Goal: Check status: Check status

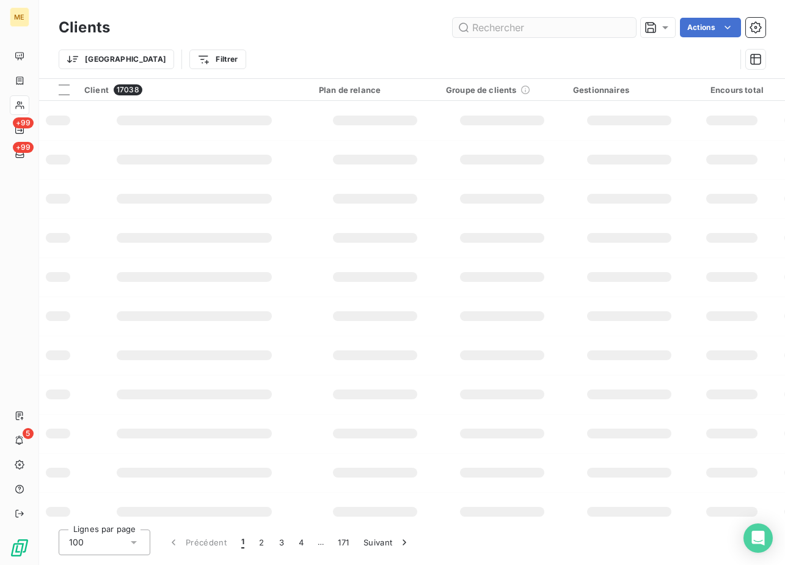
click at [494, 29] on input "text" at bounding box center [544, 28] width 183 height 20
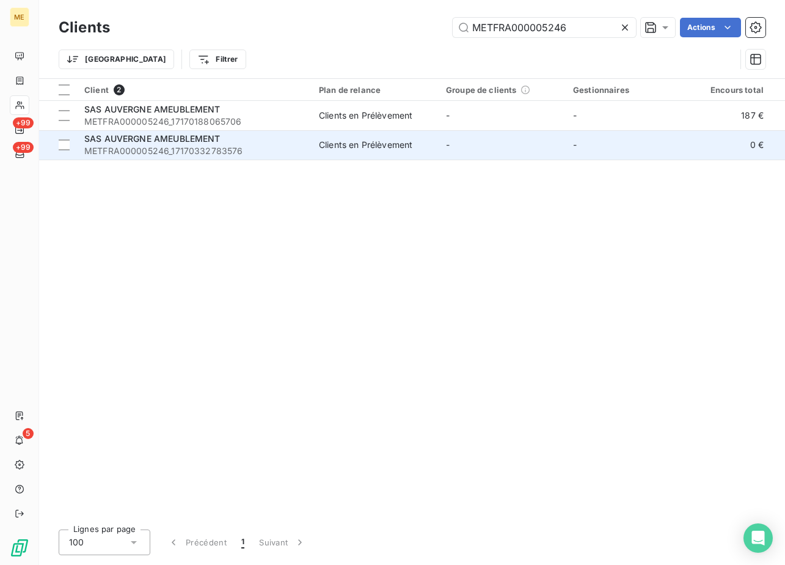
type input "METFRA000005246"
click at [178, 140] on span "SAS AUVERGNE AMEUBLEMENT" at bounding box center [152, 138] width 136 height 10
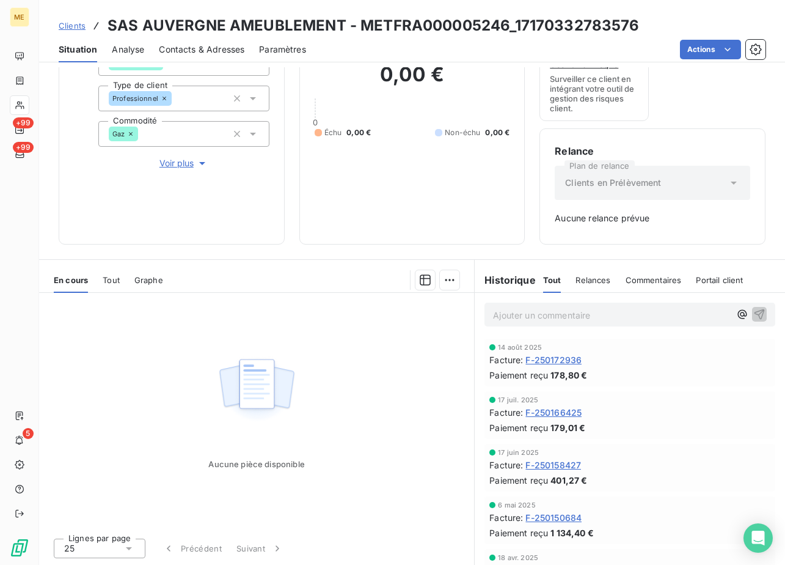
click at [54, 29] on div "Clients SAS AUVERGNE AMEUBLEMENT - METFRA000005246_17170332783576" at bounding box center [412, 26] width 746 height 22
click at [74, 28] on span "Clients" at bounding box center [72, 26] width 27 height 10
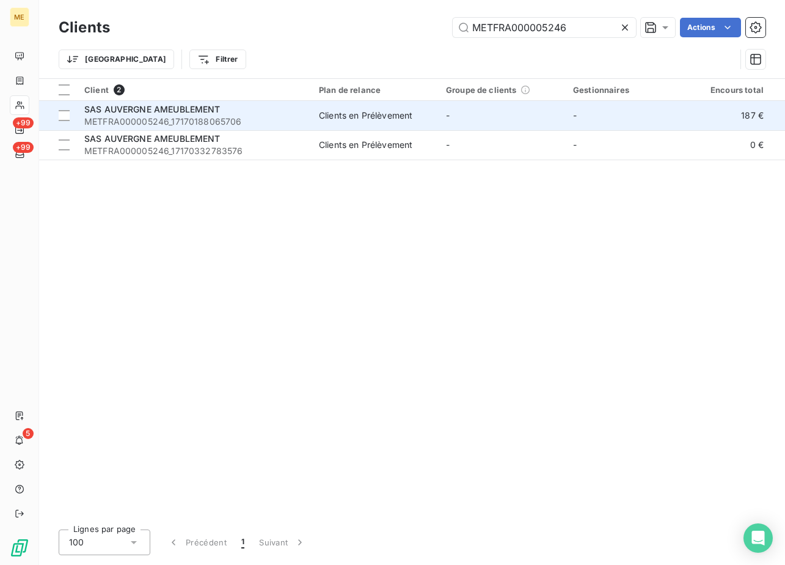
click at [167, 123] on span "METFRA000005246_17170188065706" at bounding box center [194, 122] width 220 height 12
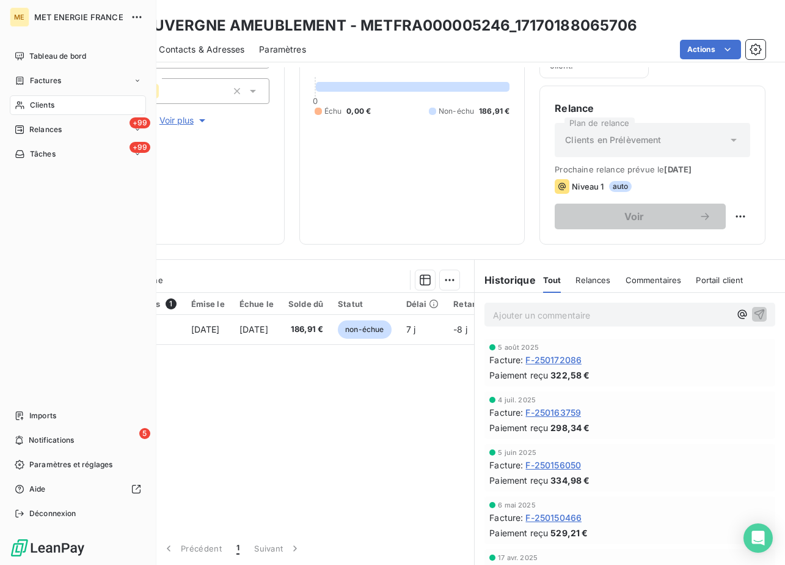
click at [37, 111] on div "Clients" at bounding box center [78, 105] width 136 height 20
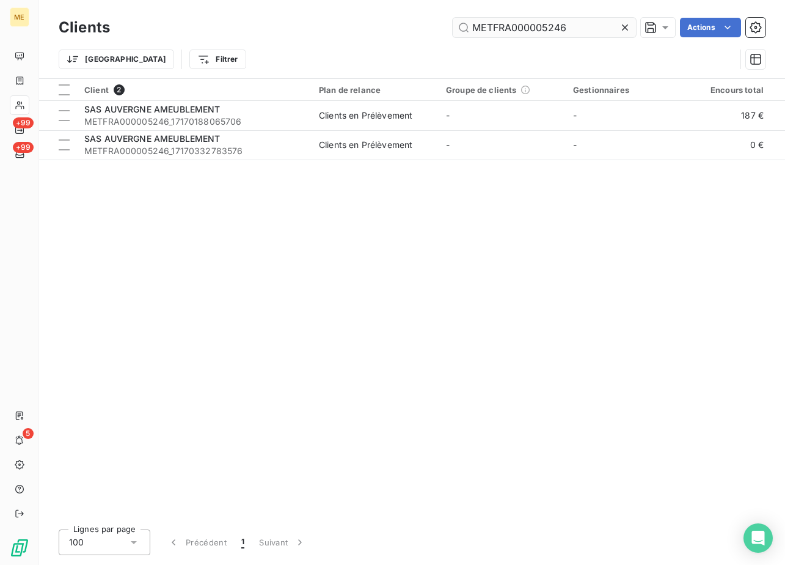
click at [509, 34] on input "METFRA000005246" at bounding box center [544, 28] width 183 height 20
click at [507, 34] on input "METFRA000005246" at bounding box center [544, 28] width 183 height 20
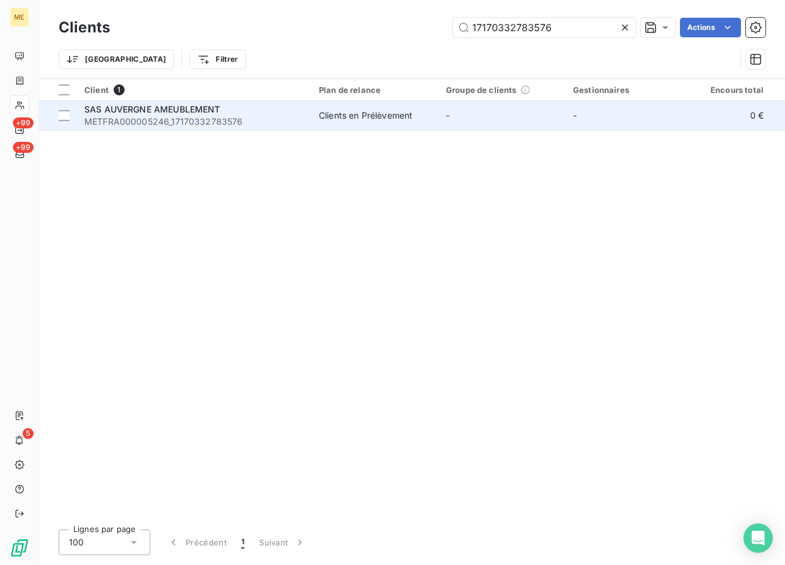
type input "17170332783576"
click at [178, 119] on span "METFRA000005246_17170332783576" at bounding box center [194, 122] width 220 height 12
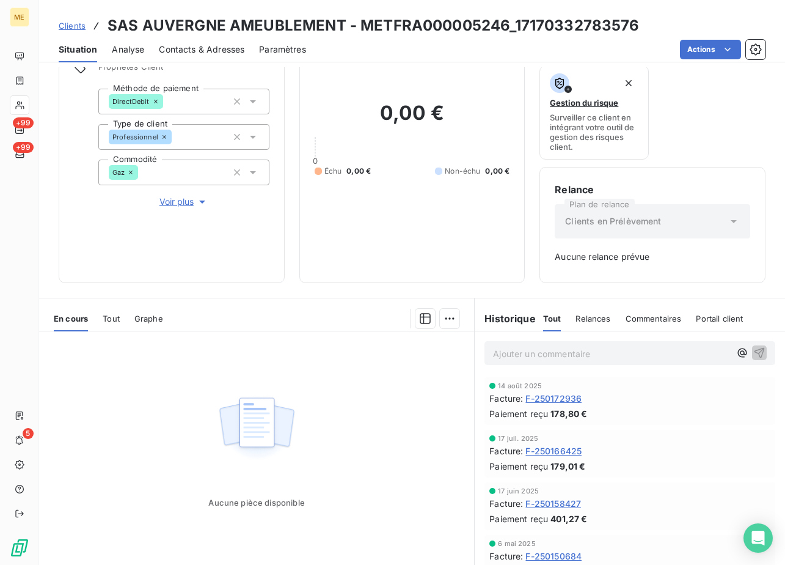
scroll to position [122, 0]
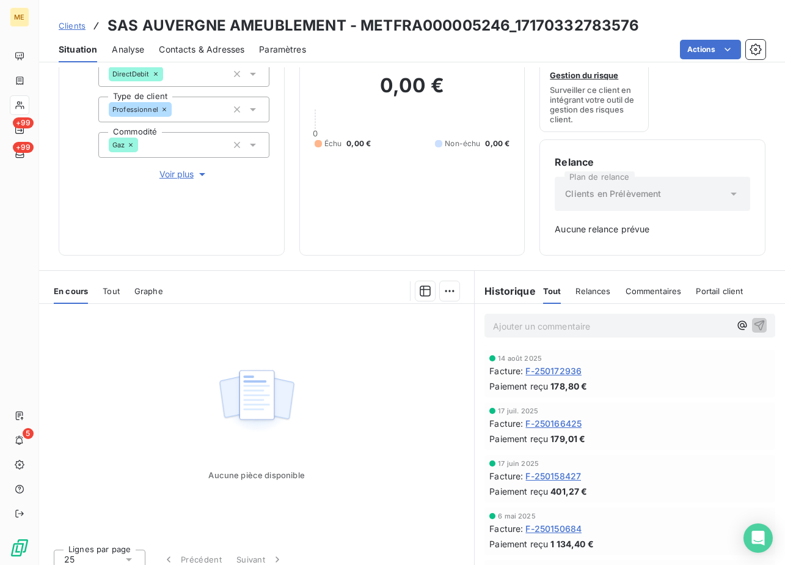
click at [194, 364] on div "Aucune pièce disponible" at bounding box center [256, 421] width 435 height 235
click at [672, 403] on div "17 juil. 2025 Facture : F-250166425 Paiement reçu 179,01 €" at bounding box center [630, 426] width 291 height 48
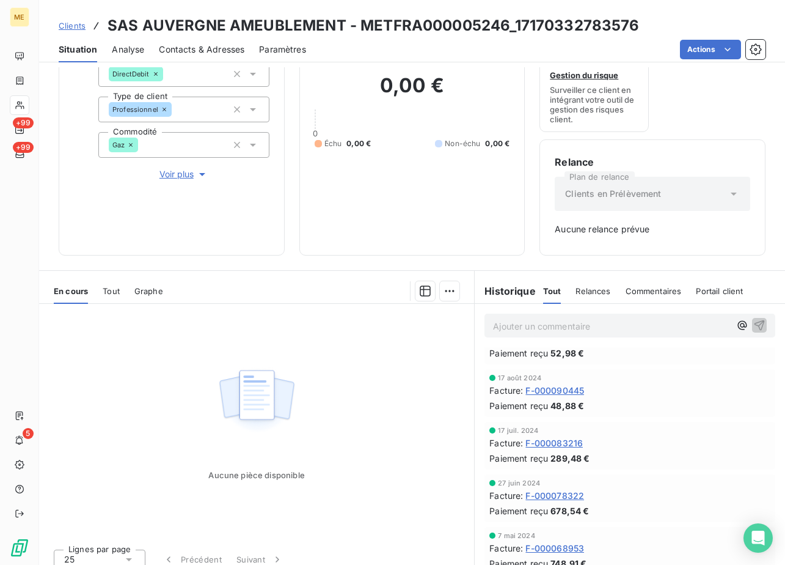
scroll to position [367, 0]
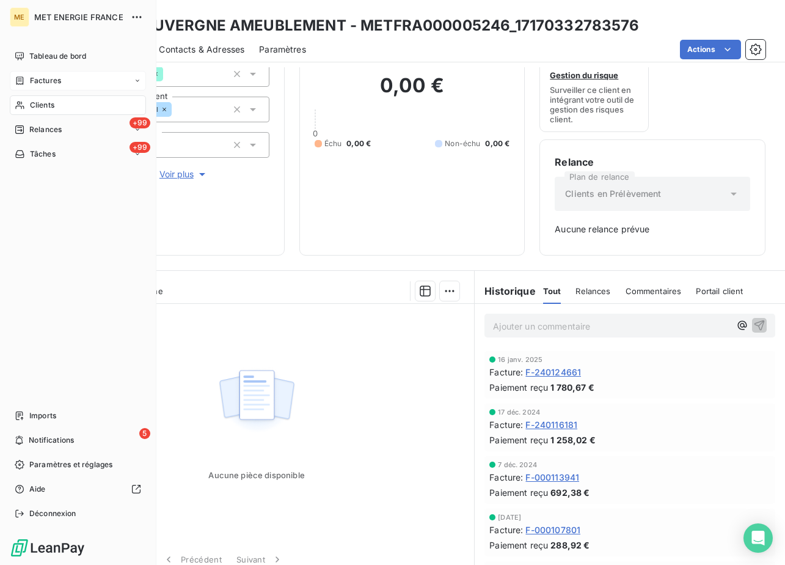
click at [71, 81] on div "Factures" at bounding box center [78, 81] width 136 height 20
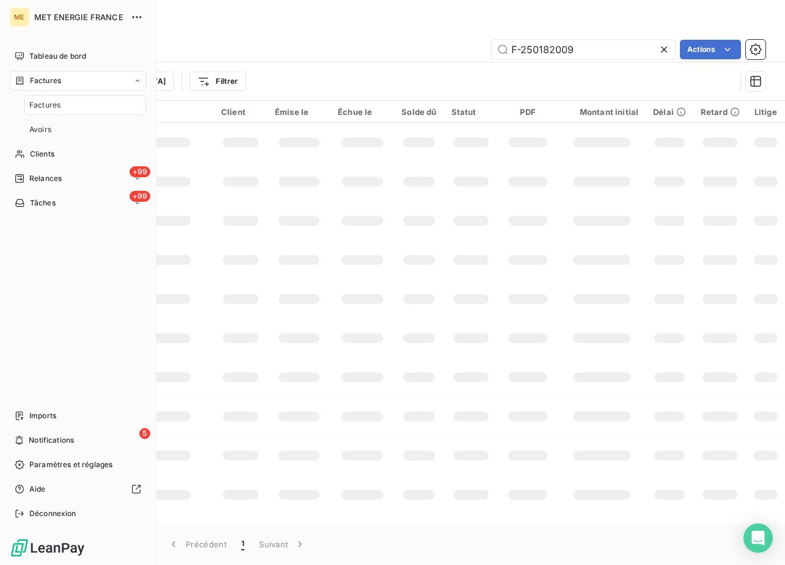
click at [50, 78] on span "Factures" at bounding box center [45, 80] width 31 height 11
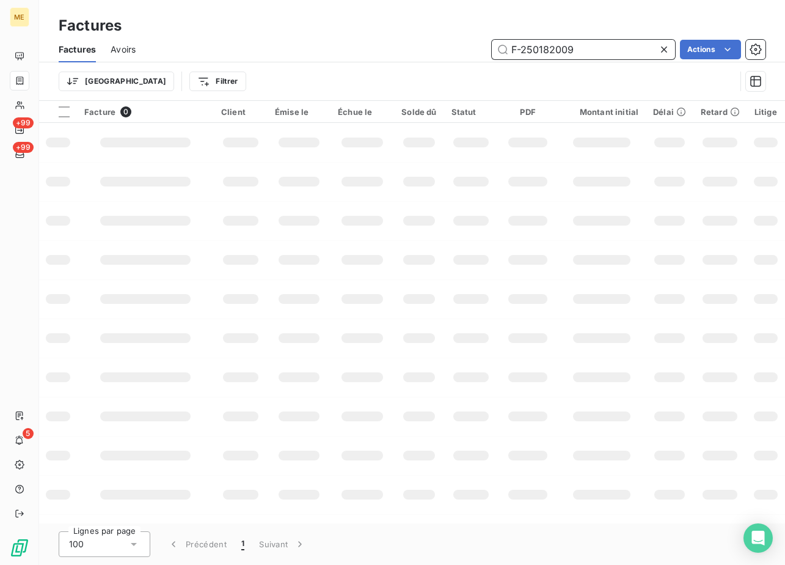
click at [556, 58] on input "F-250182009" at bounding box center [583, 50] width 183 height 20
paste input "F-250176753"
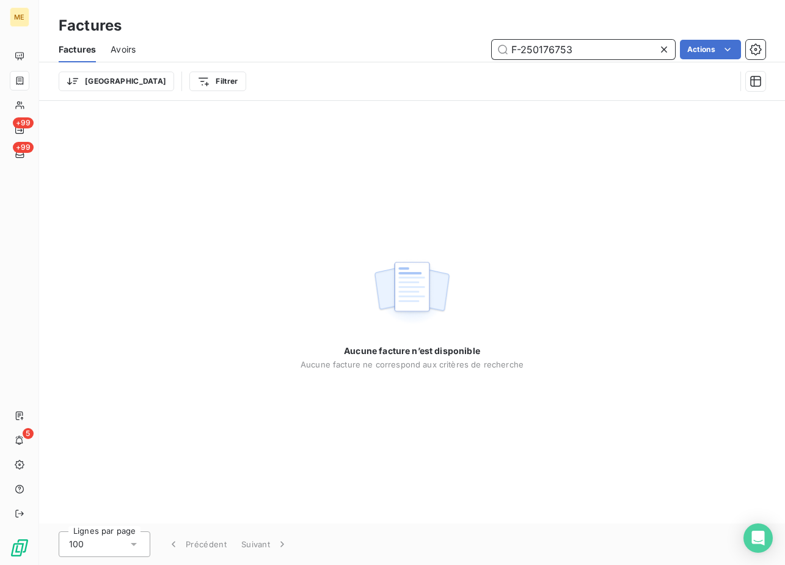
type input "F-250176753"
